Goal: Task Accomplishment & Management: Complete application form

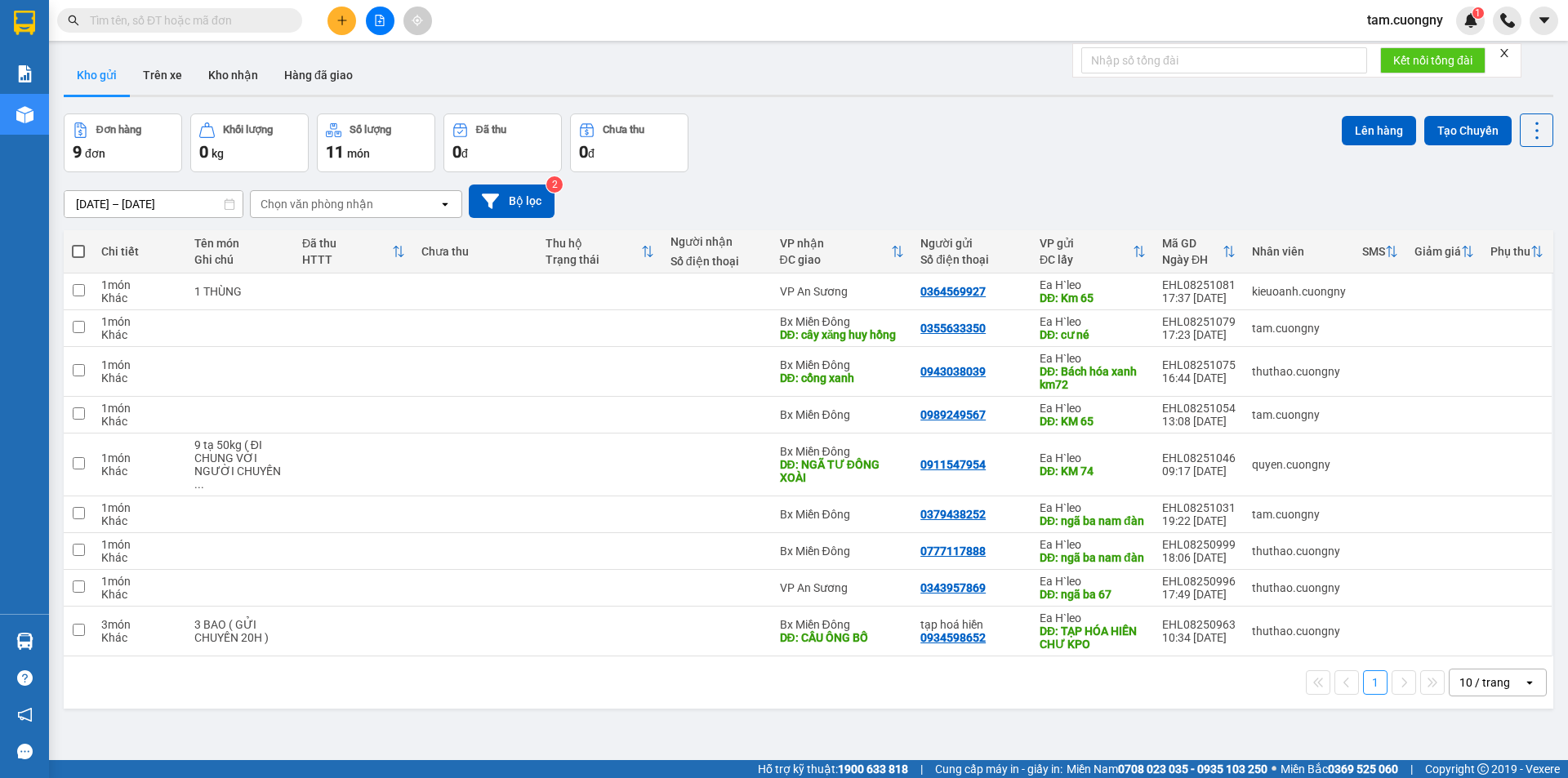
click at [118, 193] on input "[DATE] – [DATE]" at bounding box center [153, 204] width 178 height 26
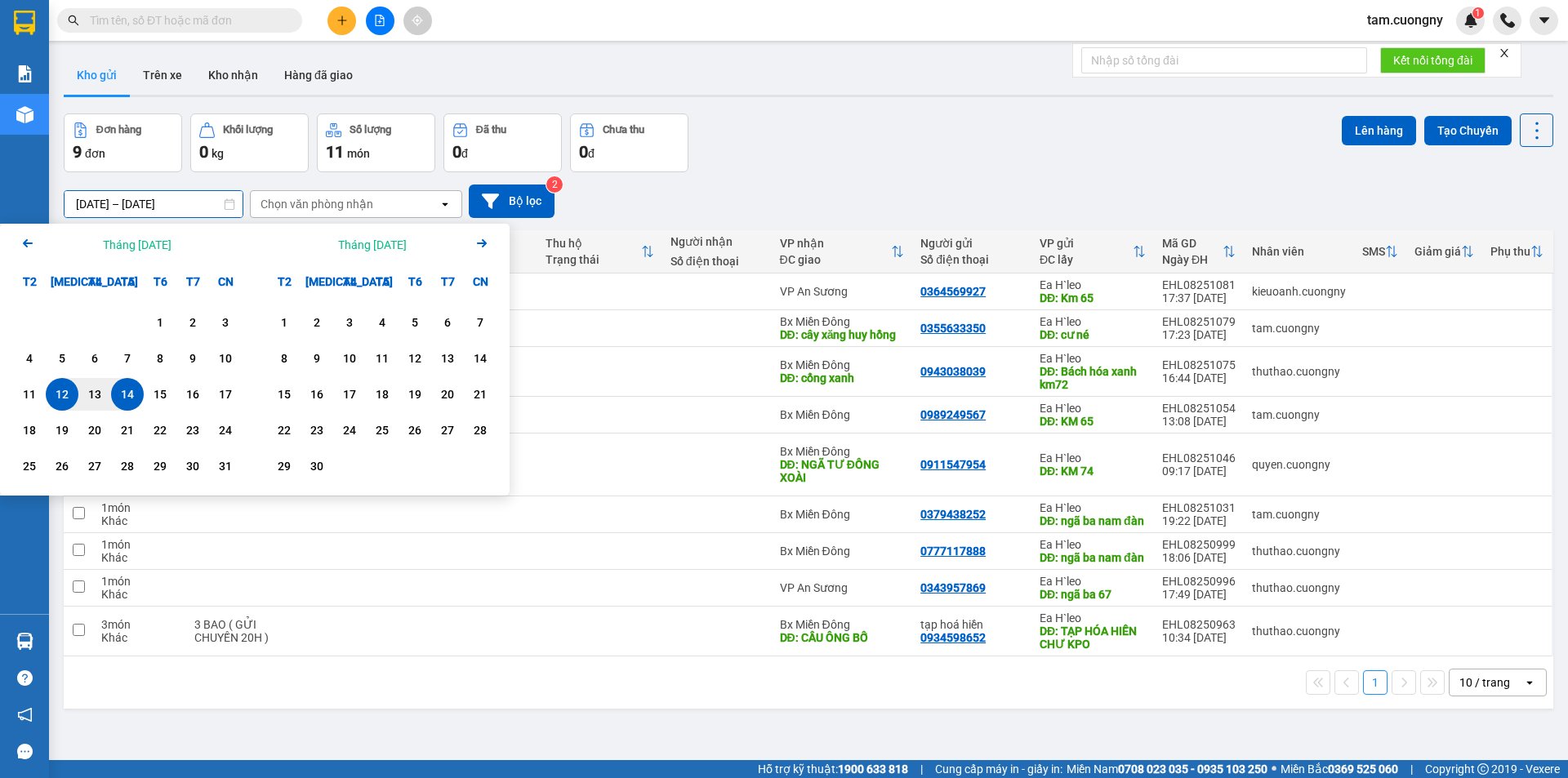
click at [132, 390] on div "14" at bounding box center [128, 394] width 23 height 20
type input "[DATE] – [DATE]"
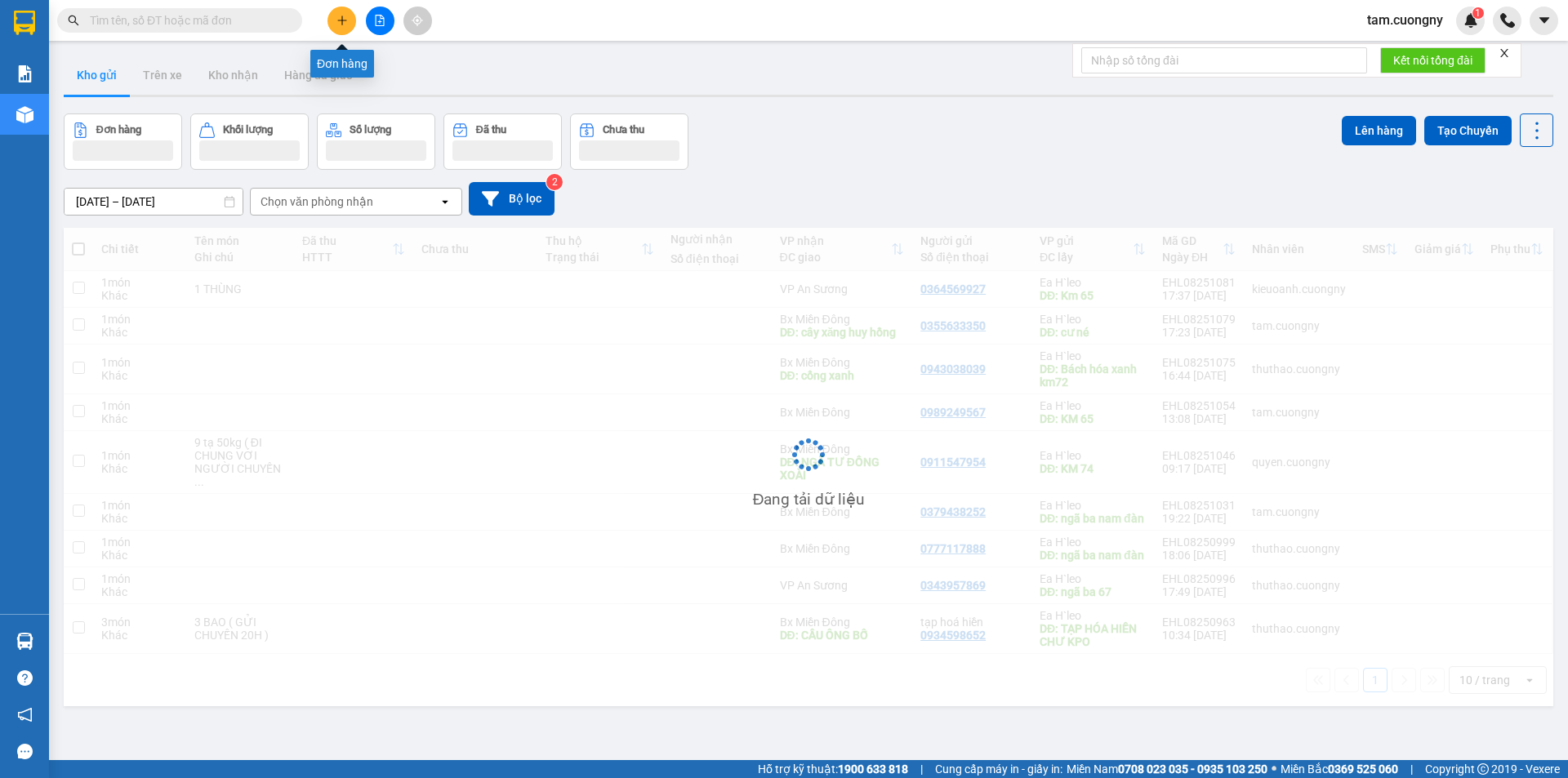
click at [338, 30] on button at bounding box center [341, 21] width 29 height 29
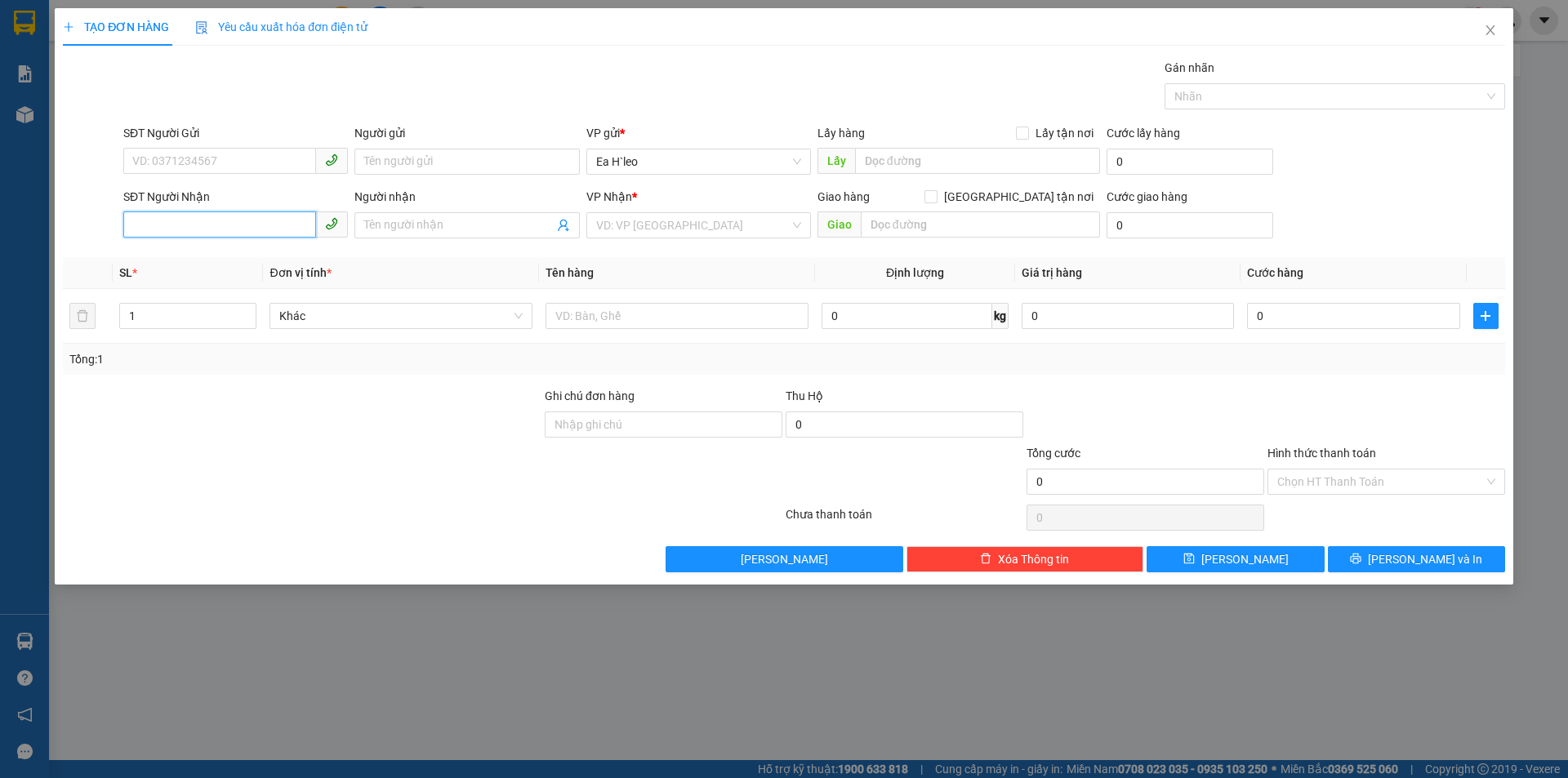
click at [189, 222] on input "SĐT Người Nhận" at bounding box center [220, 225] width 193 height 26
type input "0398399498"
drag, startPoint x: 627, startPoint y: 217, endPoint x: 633, endPoint y: 241, distance: 24.7
click at [627, 219] on input "search" at bounding box center [692, 226] width 194 height 24
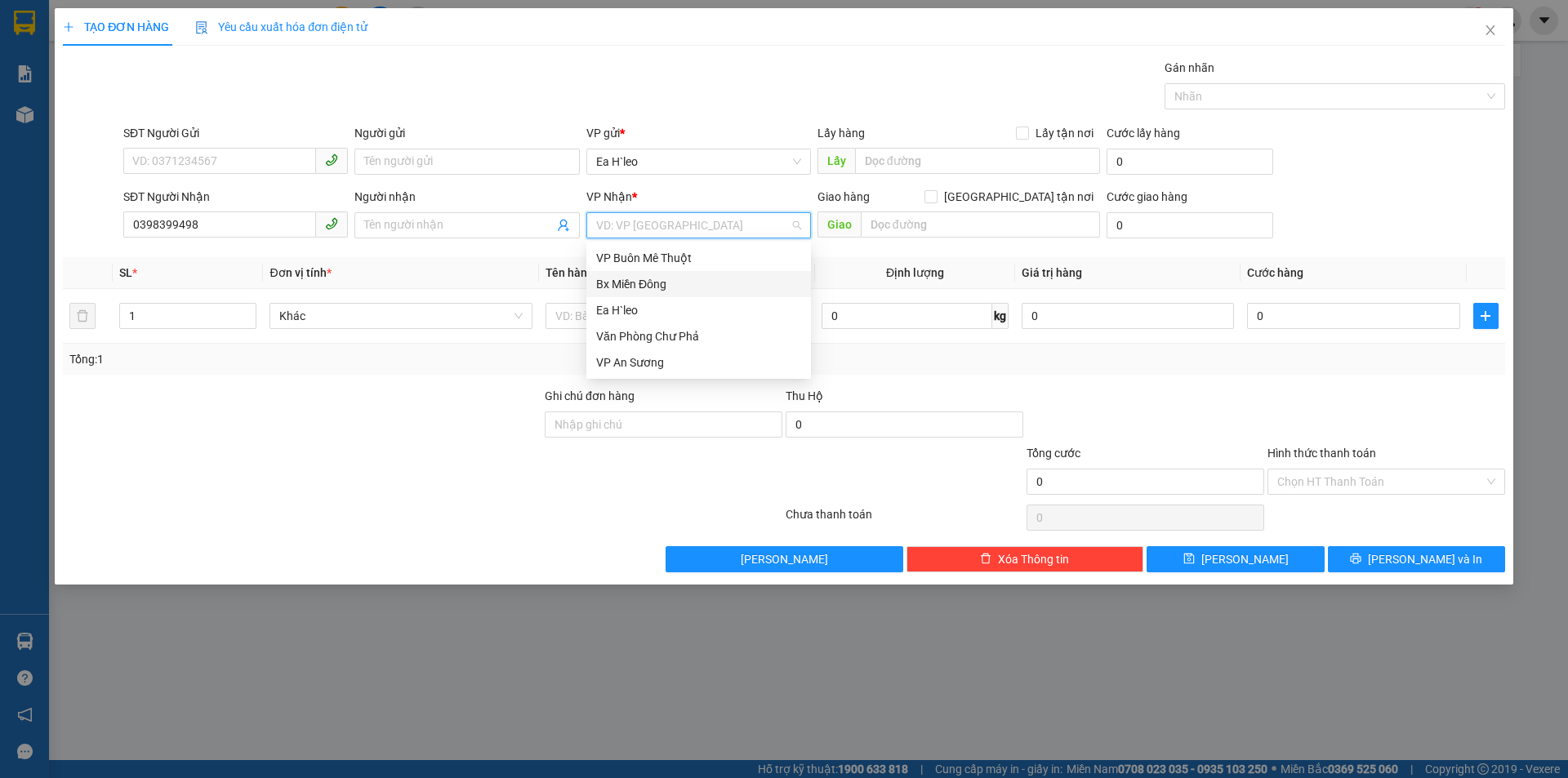
click at [643, 287] on div "Bx Miền Đông" at bounding box center [699, 284] width 205 height 18
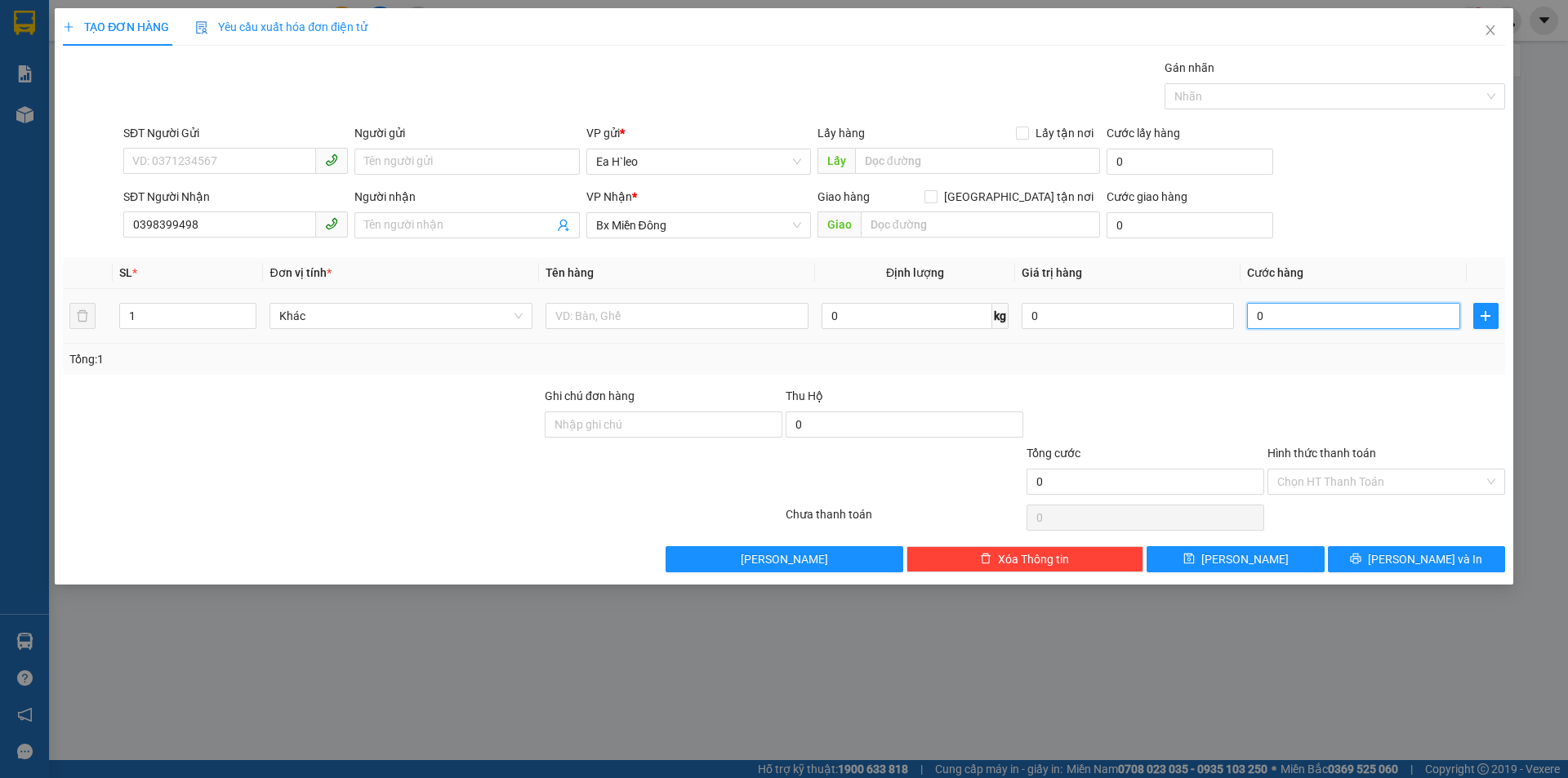
click at [1295, 311] on input "0" at bounding box center [1353, 316] width 213 height 26
type input "5"
type input "50"
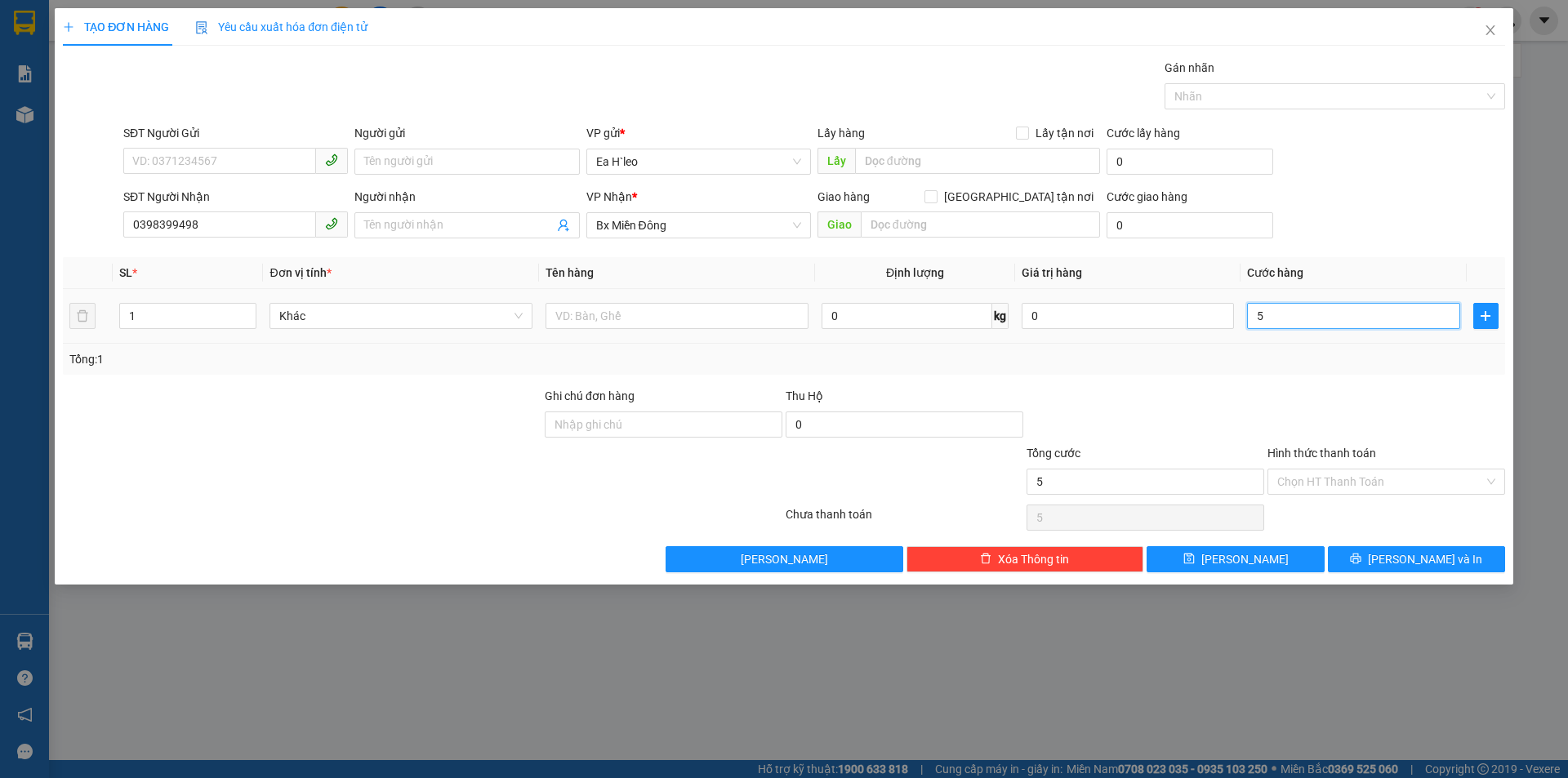
type input "50"
type input "500"
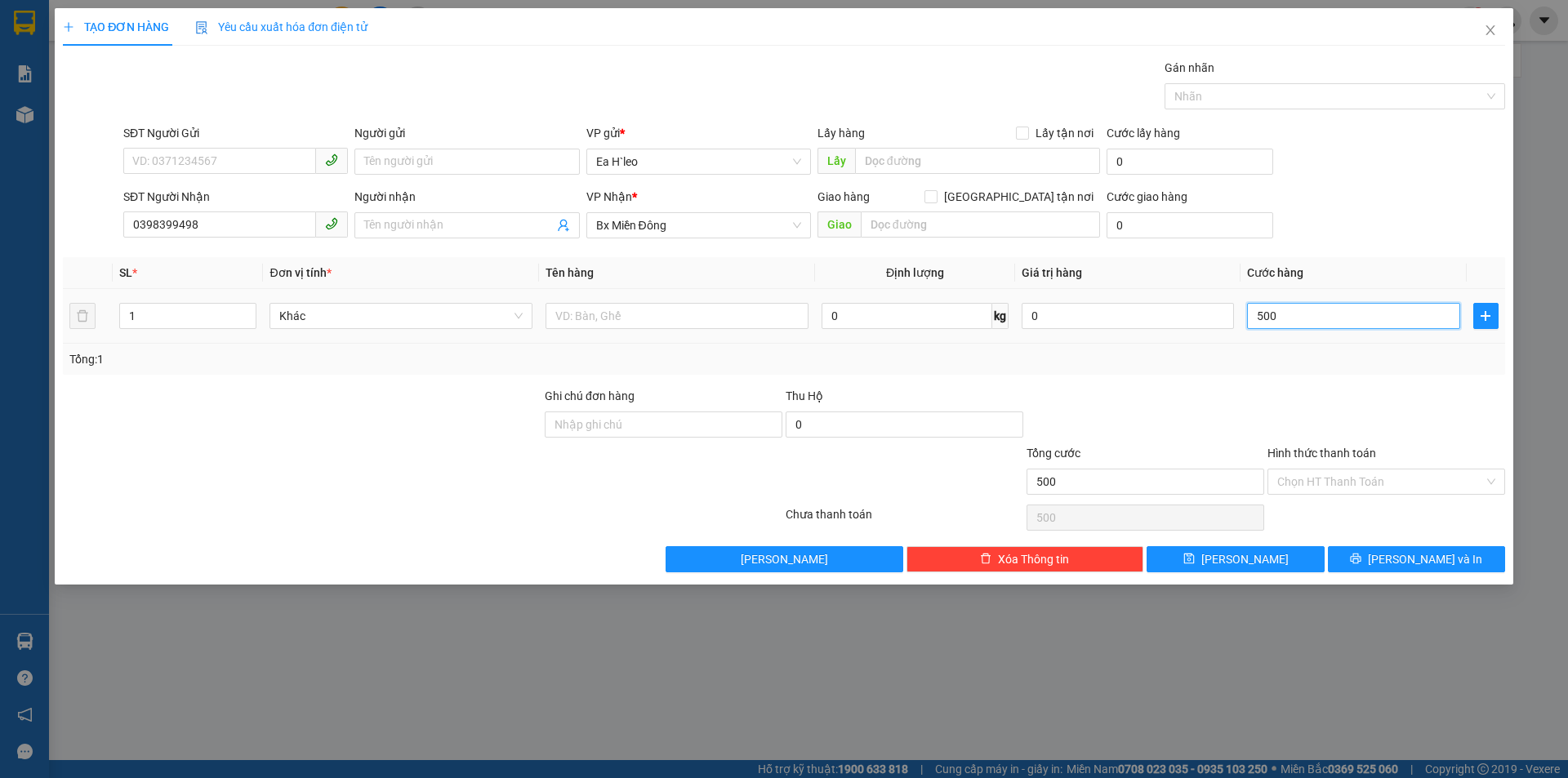
type input "5.000"
type input "50.000"
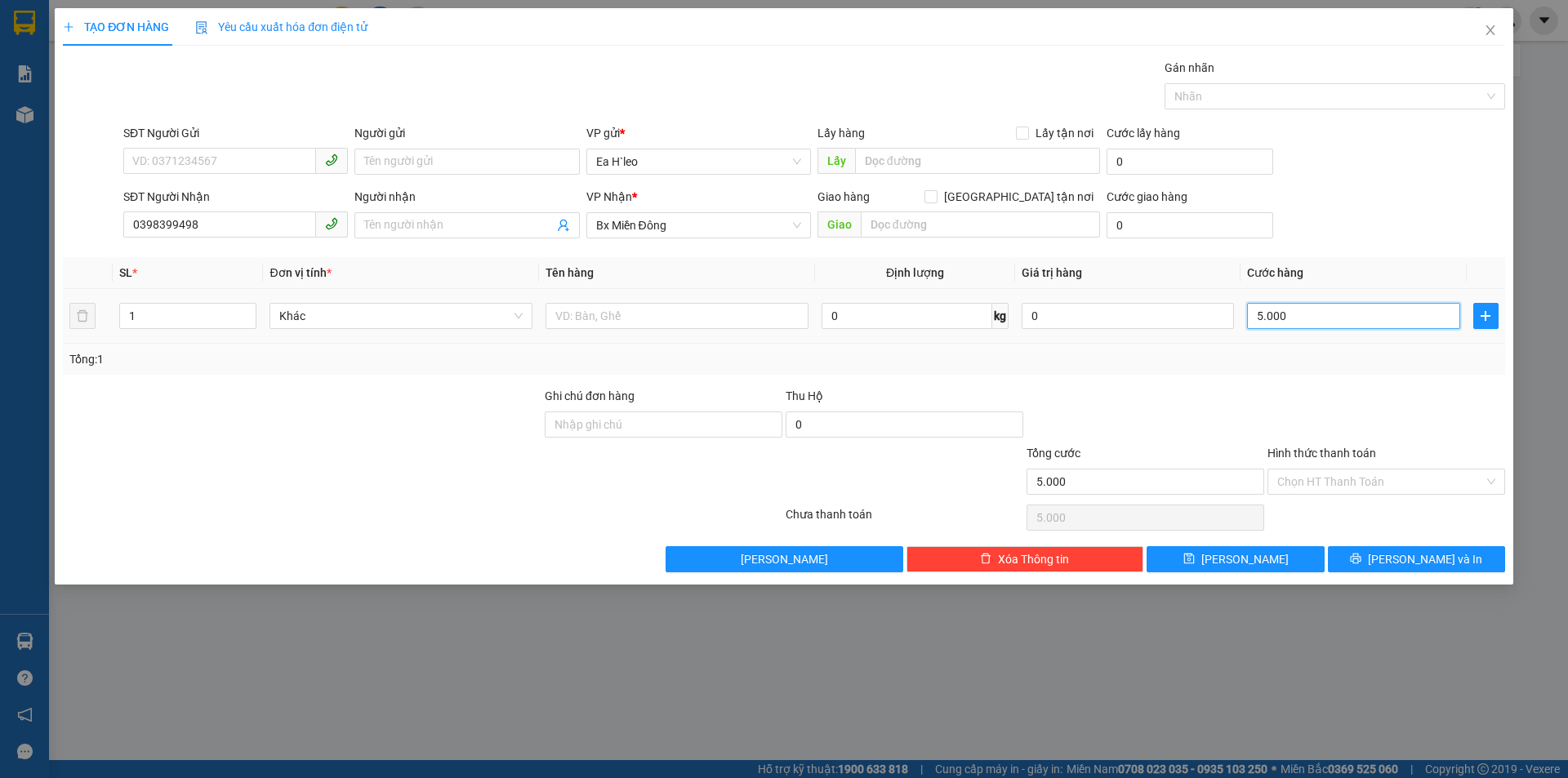
type input "50.000"
click at [264, 167] on input "SĐT Người Gửi" at bounding box center [220, 160] width 193 height 26
type input "0969645638"
click at [612, 316] on input "text" at bounding box center [677, 316] width 263 height 26
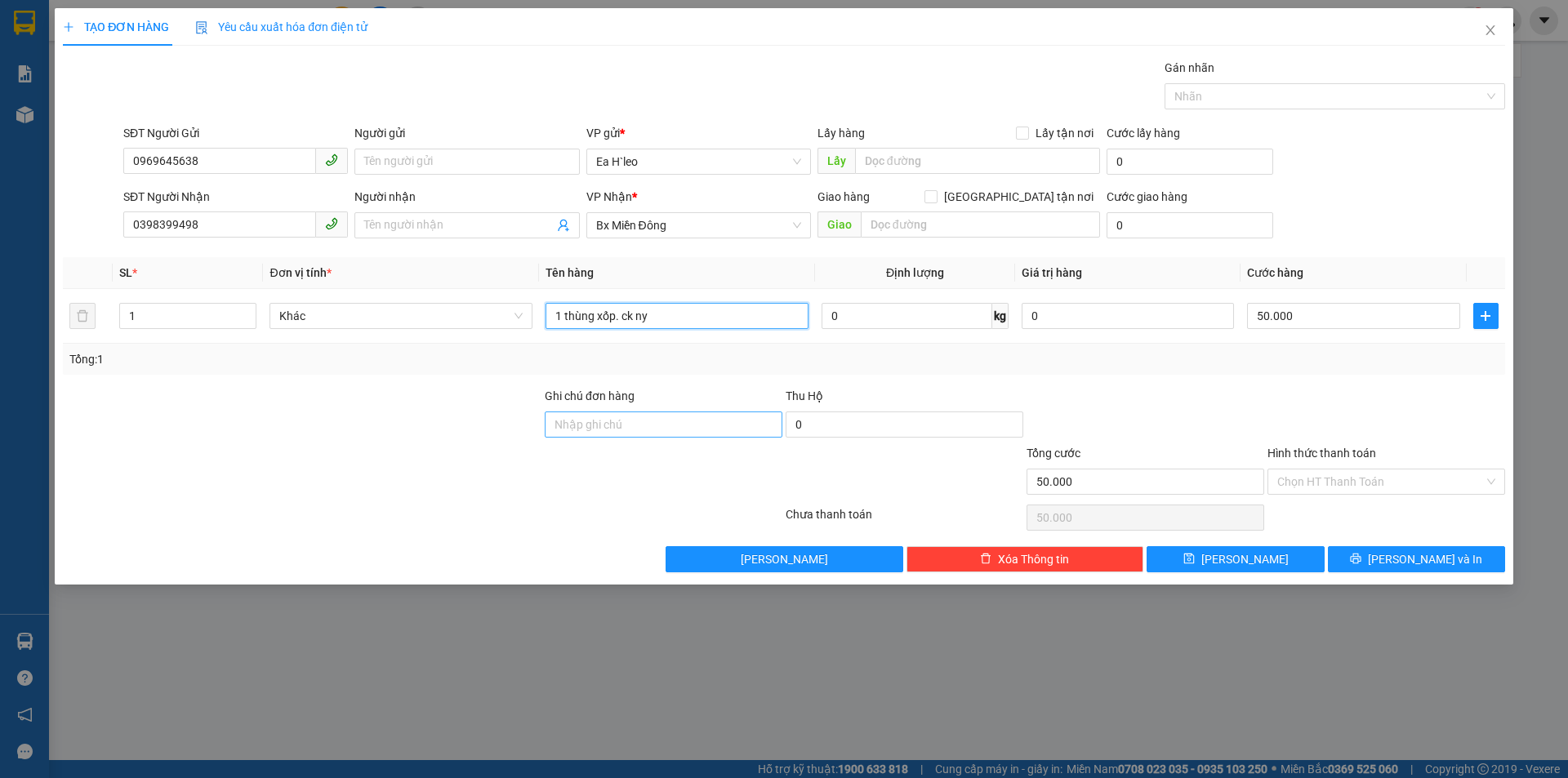
type input "1 thùng xốp. ck ny"
click at [587, 428] on input "Ghi chú đơn hàng" at bounding box center [664, 424] width 238 height 26
type input "CK CHO NY"
click at [1329, 469] on input "Hình thức thanh toán" at bounding box center [1381, 481] width 207 height 24
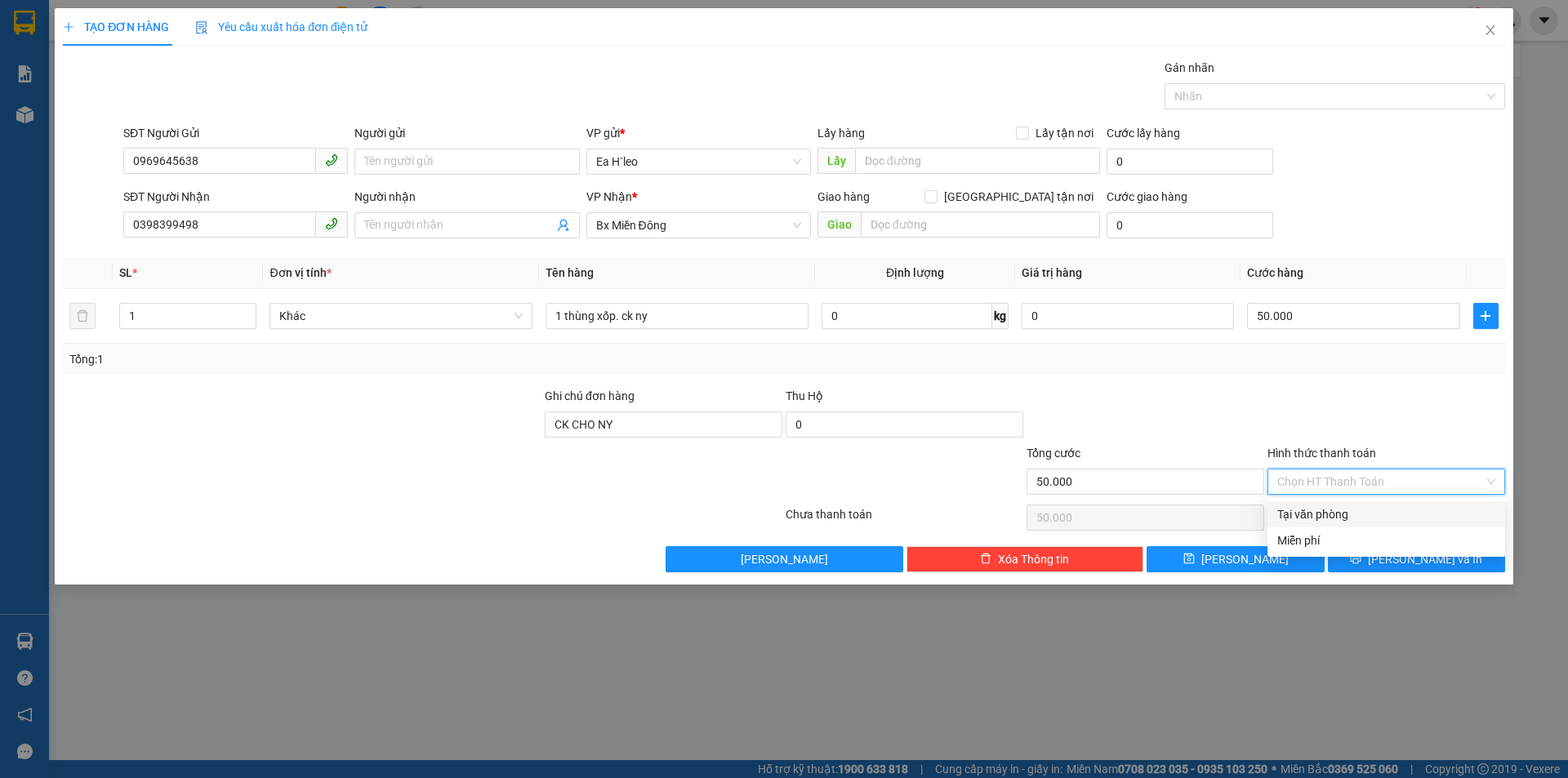
click at [1329, 512] on div "Tại văn phòng" at bounding box center [1386, 514] width 218 height 18
type input "0"
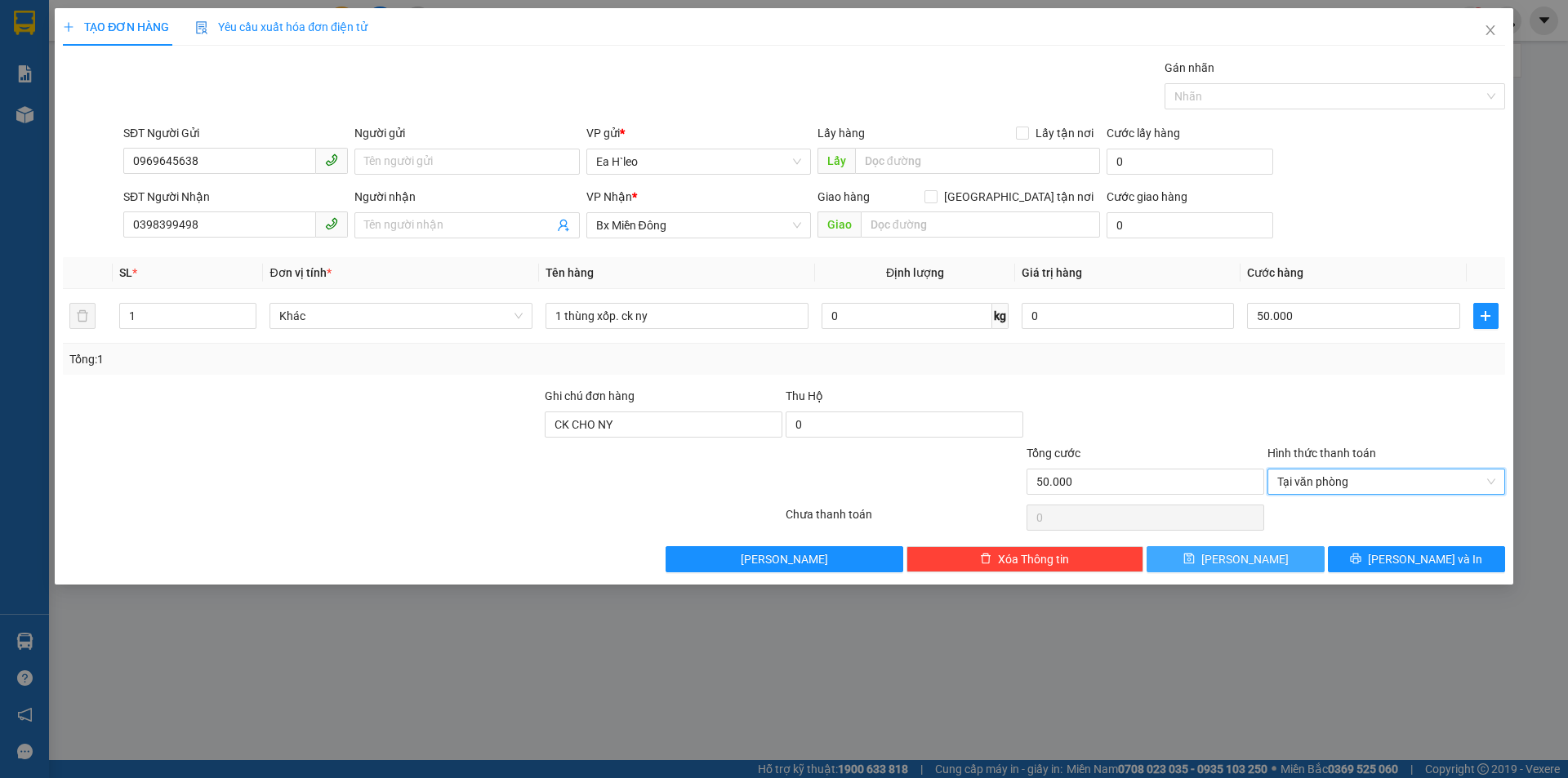
click at [1277, 561] on button "[PERSON_NAME]" at bounding box center [1236, 559] width 177 height 26
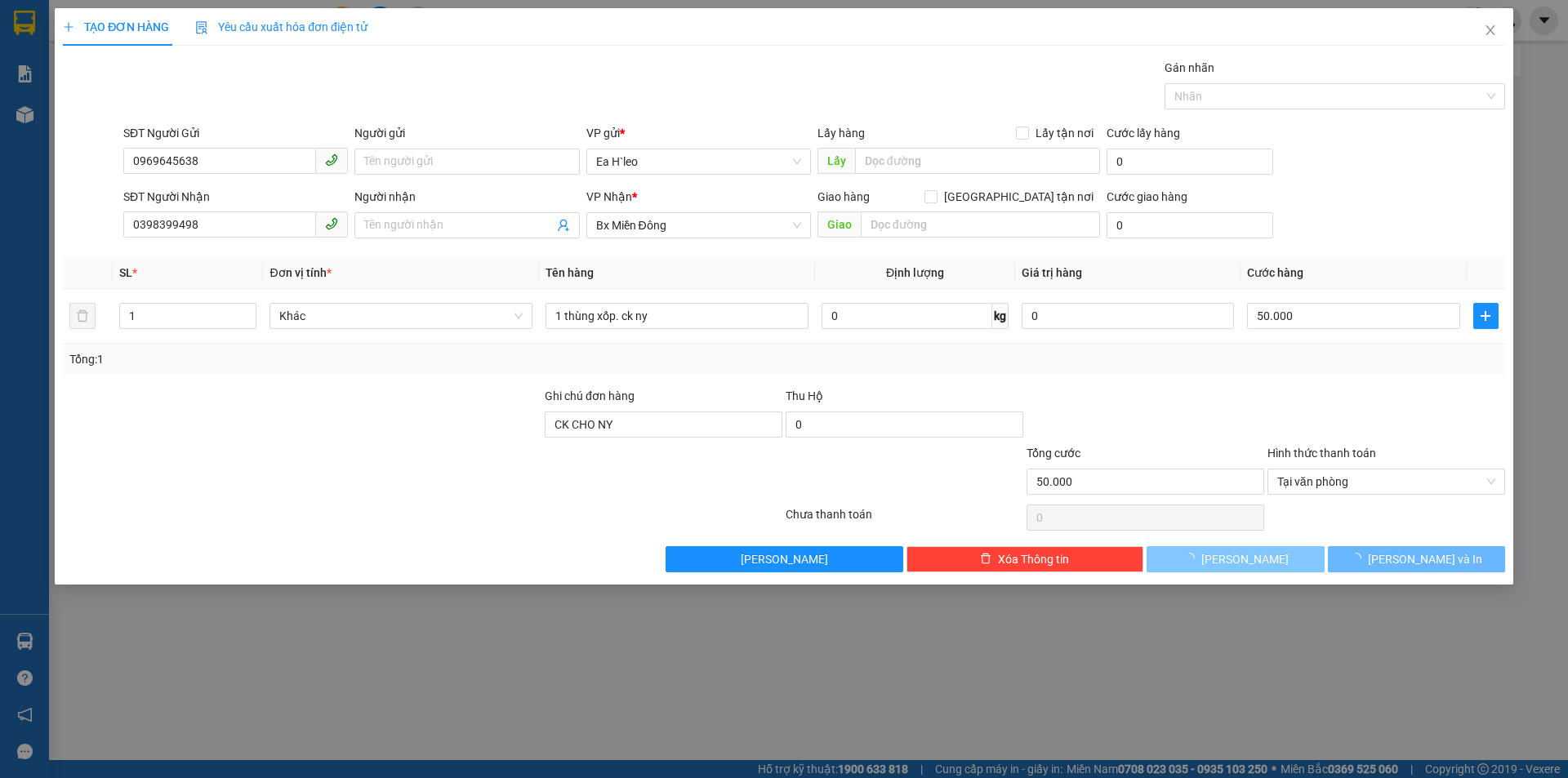
type input "0"
